Goal: Navigation & Orientation: Find specific page/section

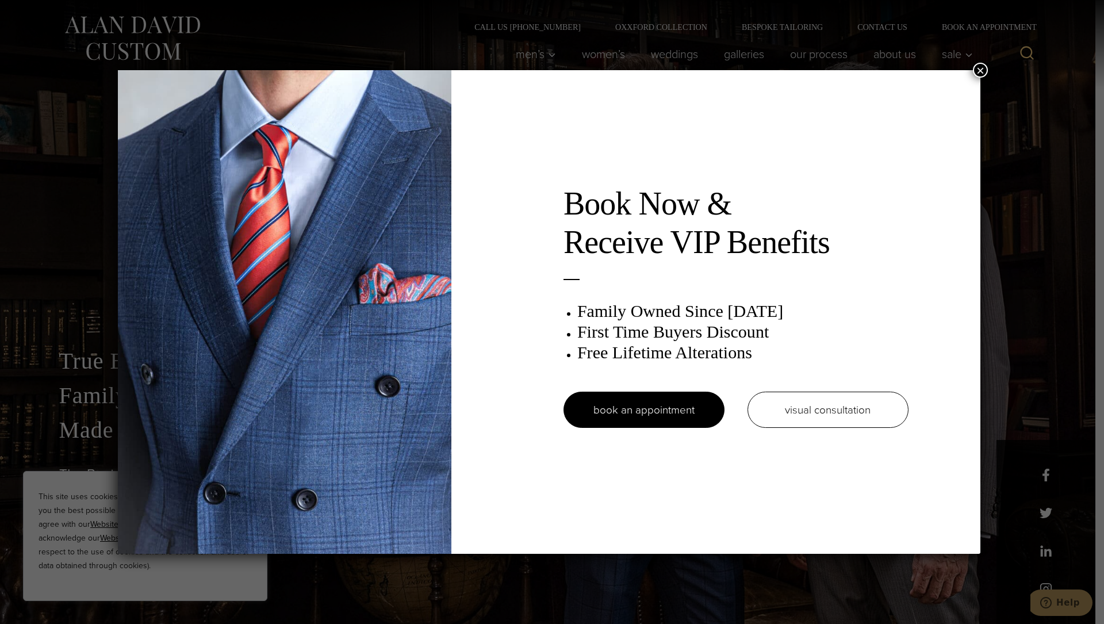
click at [986, 68] on button "×" at bounding box center [980, 70] width 15 height 15
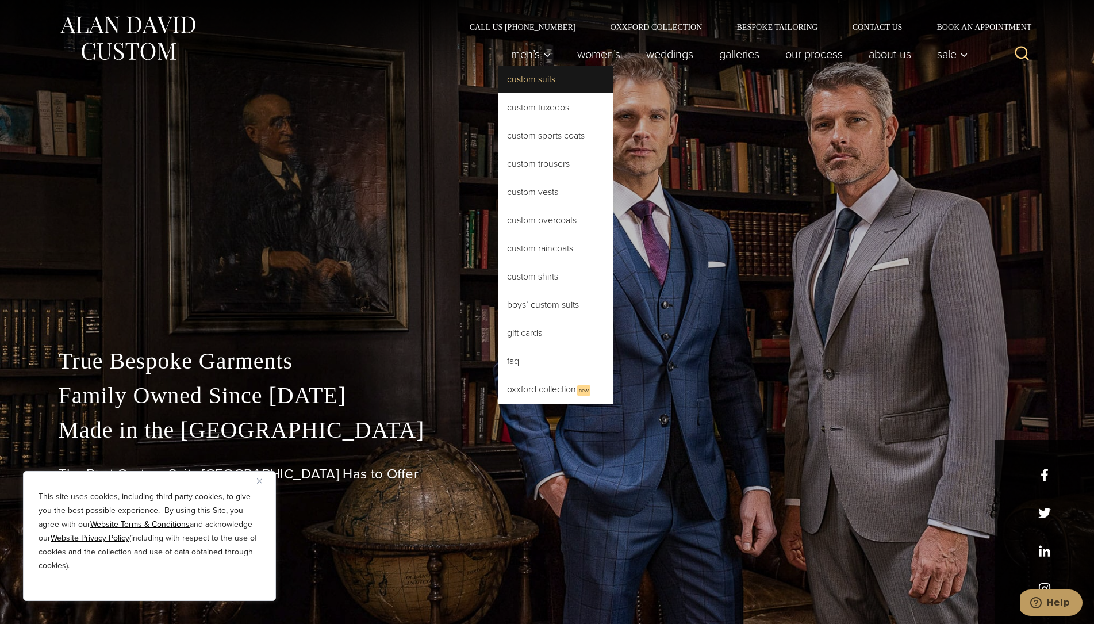
click at [518, 84] on link "Custom Suits" at bounding box center [555, 80] width 115 height 28
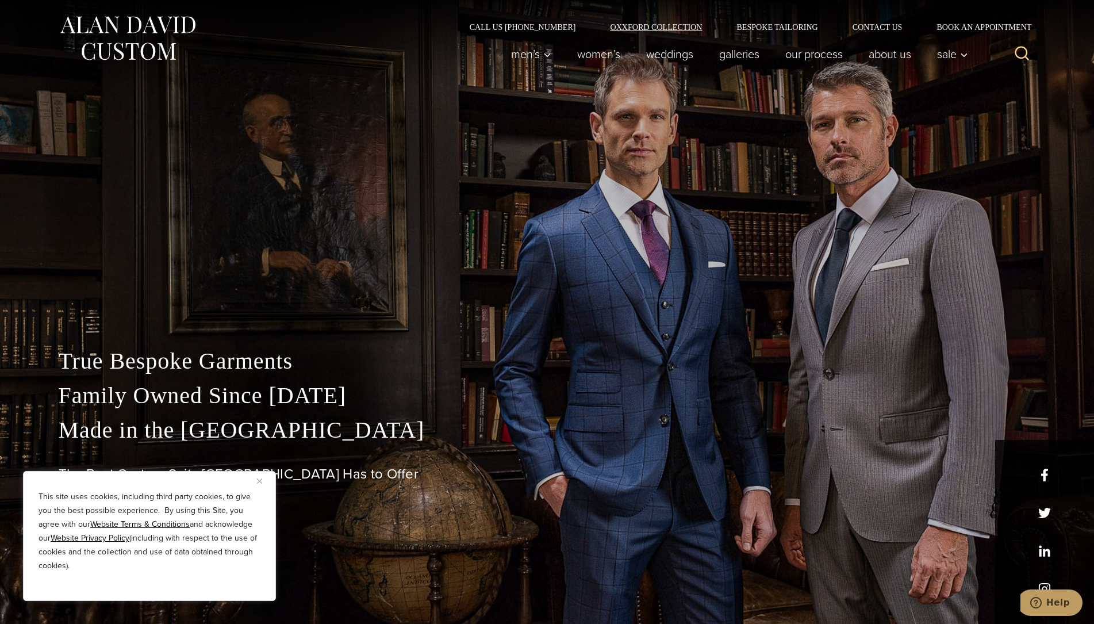
click at [640, 26] on link "Oxxford Collection" at bounding box center [656, 27] width 126 height 8
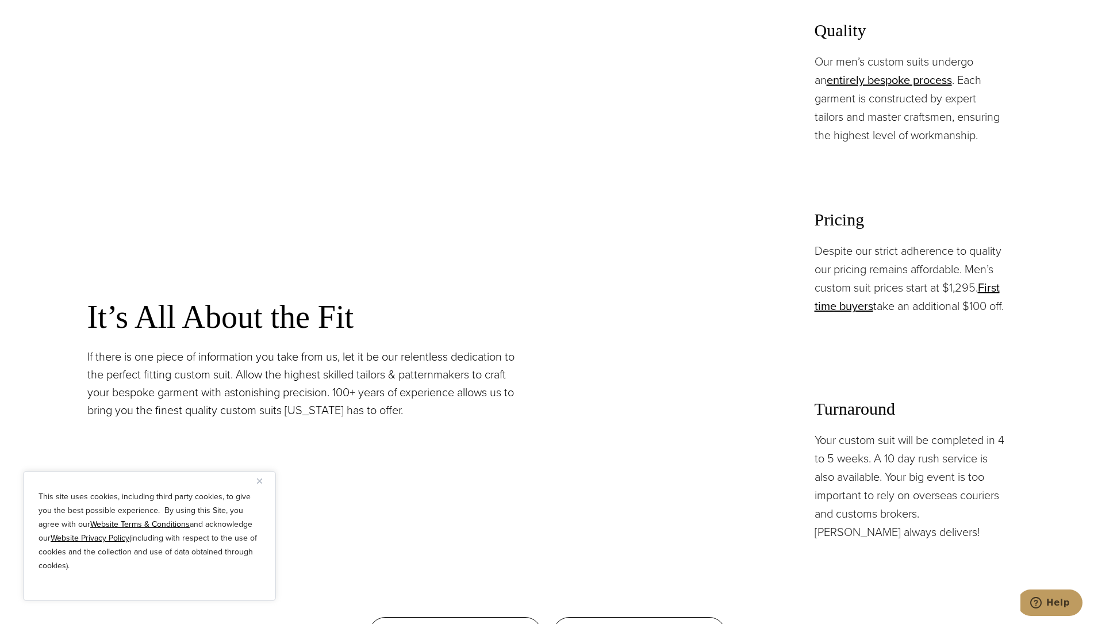
scroll to position [1173, 0]
